Goal: Check status: Check status

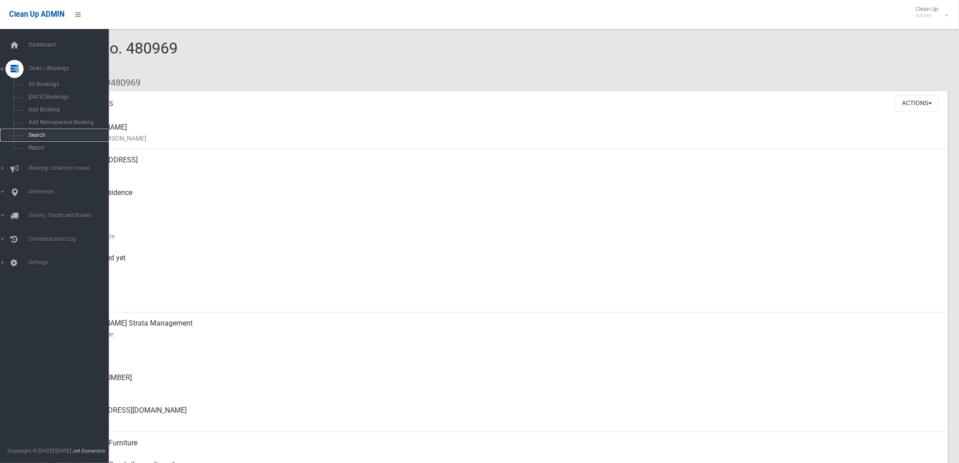
click at [28, 138] on span "Search" at bounding box center [67, 135] width 83 height 6
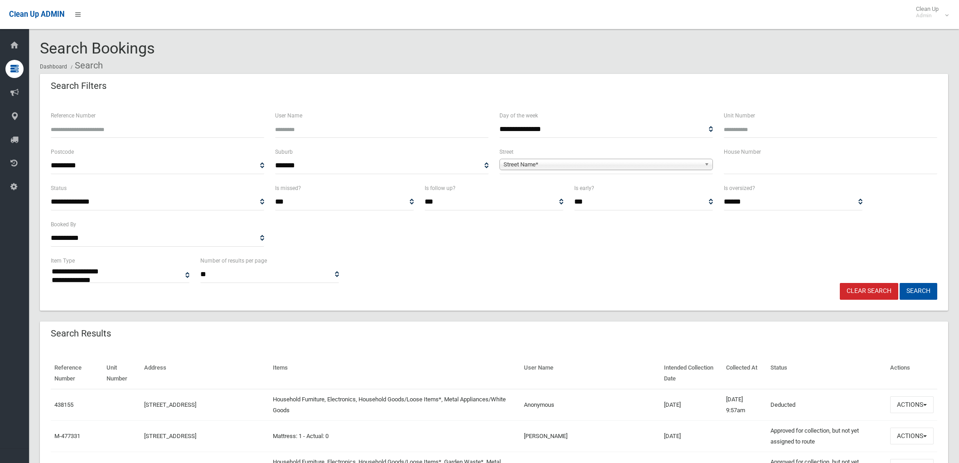
select select
click at [744, 161] on input "text" at bounding box center [830, 165] width 213 height 17
type input "*****"
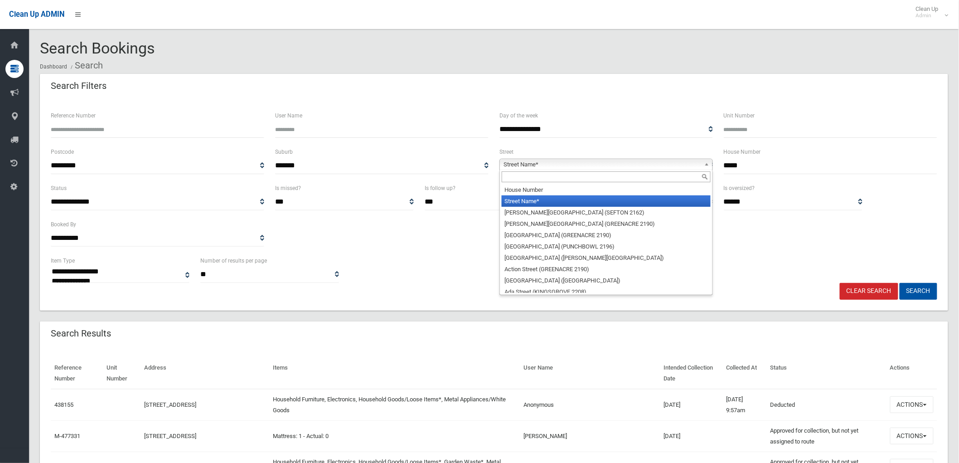
click at [683, 159] on link "Street Name*" at bounding box center [605, 164] width 213 height 11
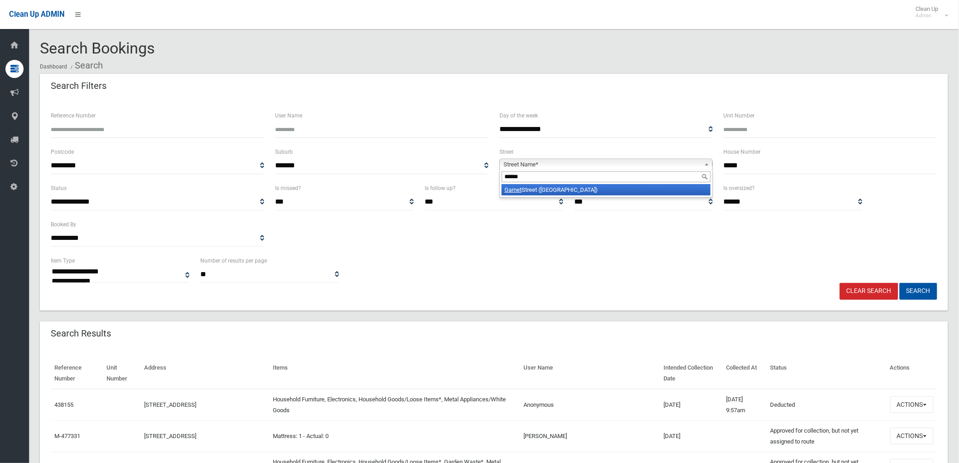
type input "******"
click at [593, 193] on li "[GEOGRAPHIC_DATA] ([GEOGRAPHIC_DATA])" at bounding box center [606, 189] width 209 height 11
click at [920, 288] on button "Search" at bounding box center [918, 291] width 38 height 17
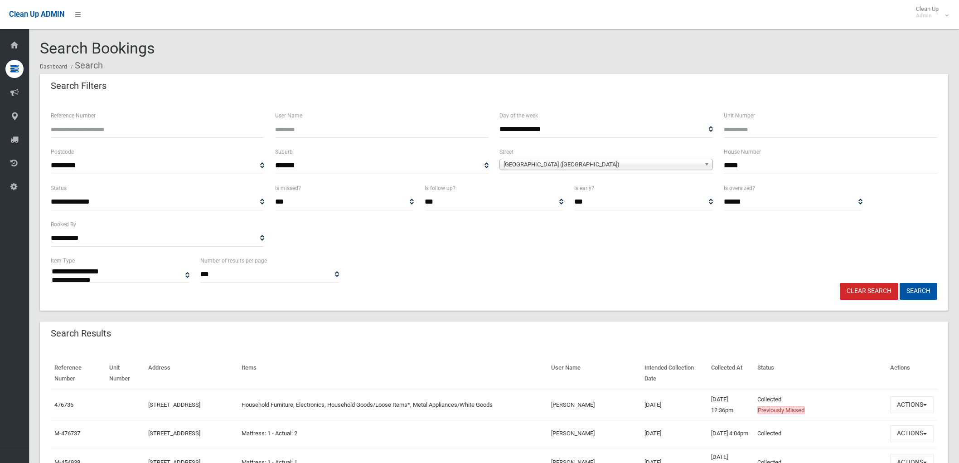
select select
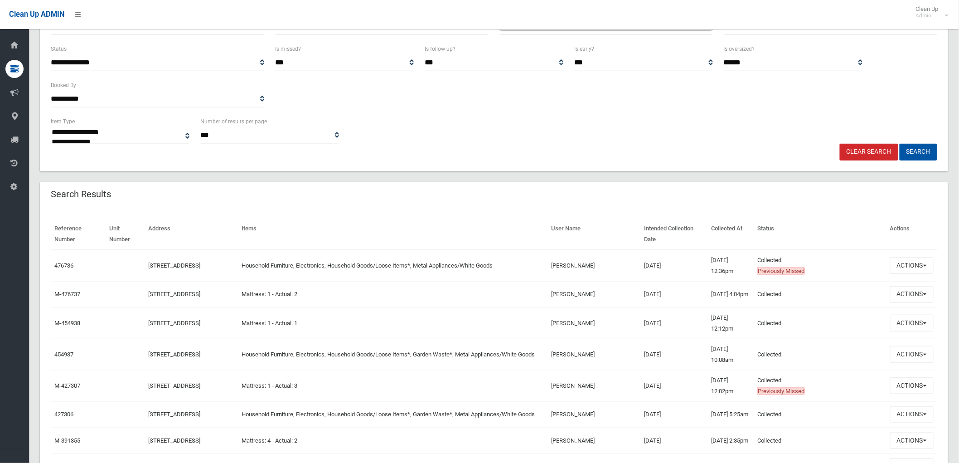
scroll to position [151, 0]
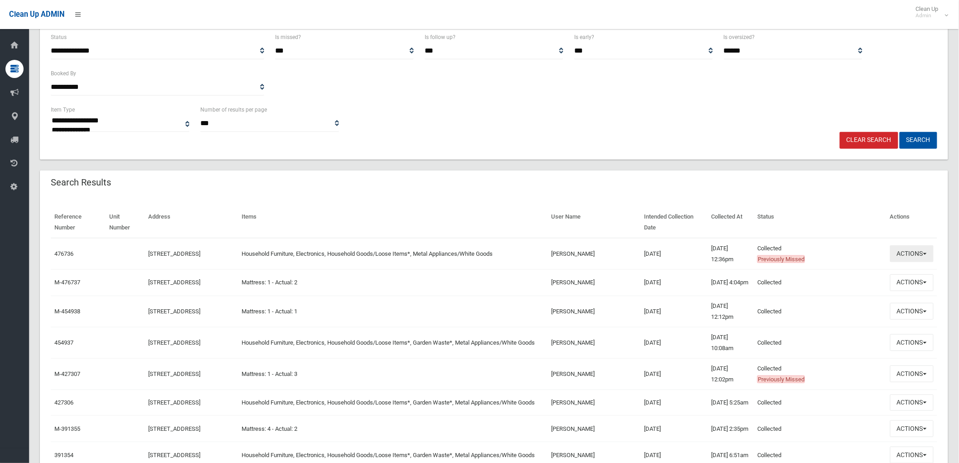
click at [908, 253] on button "Actions" at bounding box center [912, 253] width 44 height 17
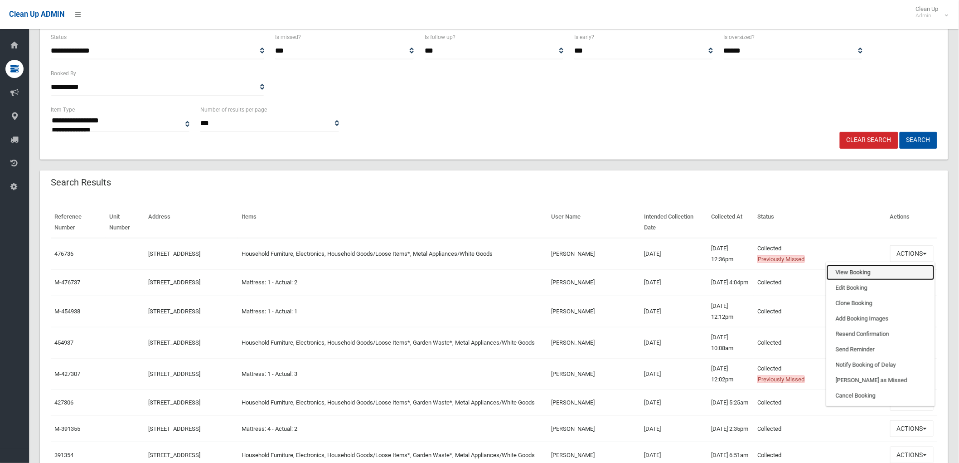
click at [887, 273] on link "View Booking" at bounding box center [881, 272] width 108 height 15
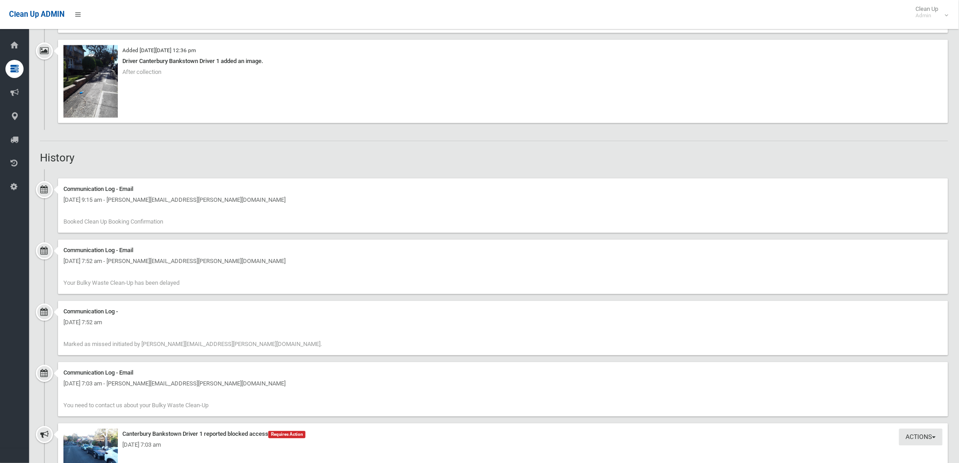
scroll to position [805, 0]
drag, startPoint x: 187, startPoint y: 284, endPoint x: 61, endPoint y: 283, distance: 126.0
click at [61, 283] on div "Communication Log - Email [DATE] 7:52 am - [PERSON_NAME][EMAIL_ADDRESS][PERSON_…" at bounding box center [503, 265] width 890 height 54
click at [75, 269] on div "Communication Log - Email [DATE] 7:52 am - [PERSON_NAME][EMAIL_ADDRESS][PERSON_…" at bounding box center [503, 265] width 890 height 54
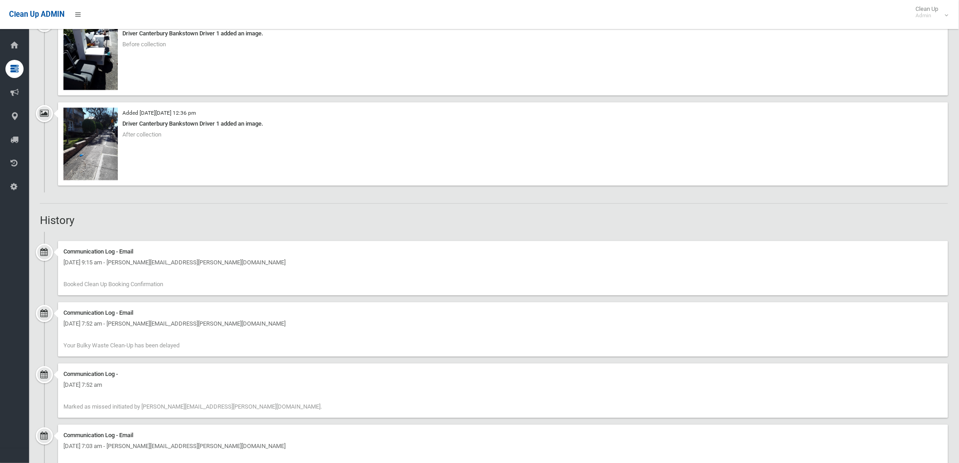
scroll to position [755, 0]
